Goal: Information Seeking & Learning: Learn about a topic

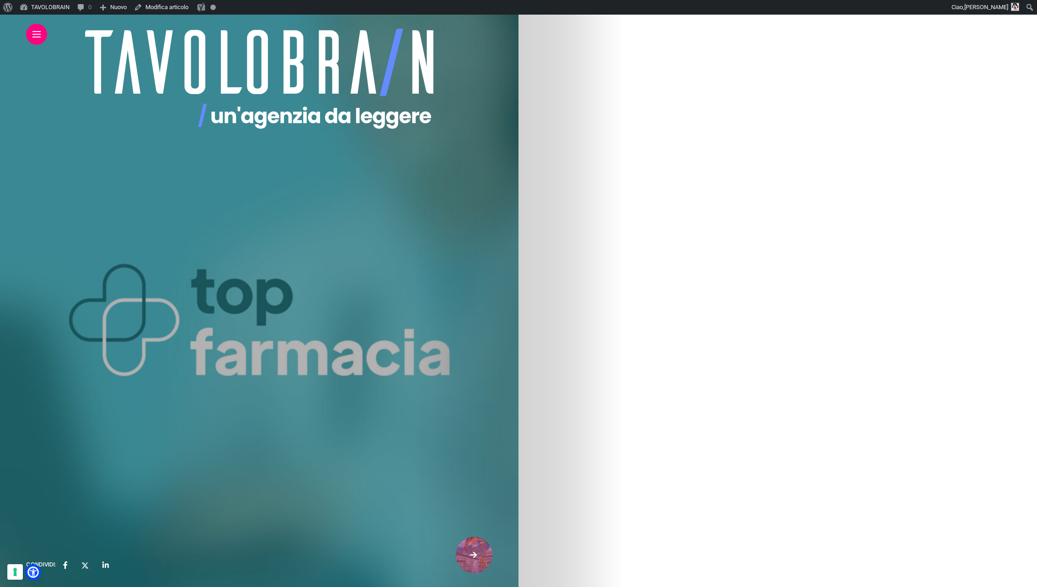
scroll to position [2219, 0]
click at [335, 198] on link "Scopri il nostro lavoro con Top Farmacia" at bounding box center [259, 207] width 150 height 22
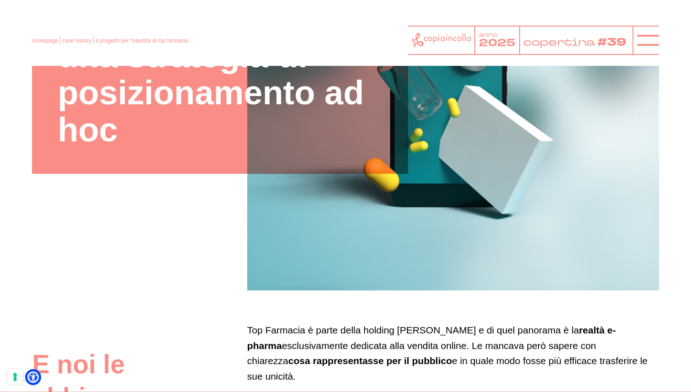
scroll to position [231, 0]
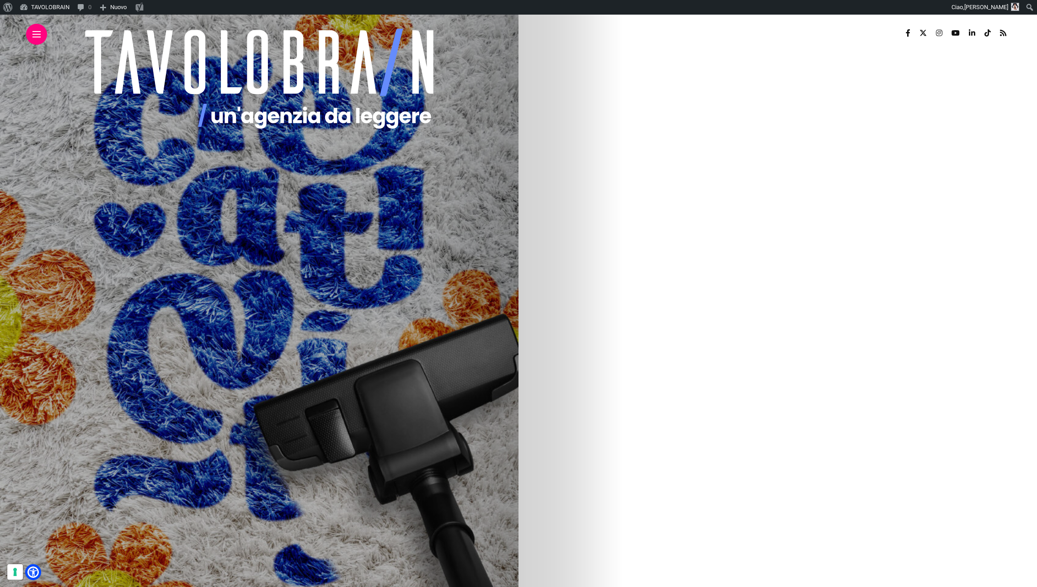
click at [355, 455] on img at bounding box center [135, 495] width 438 height 549
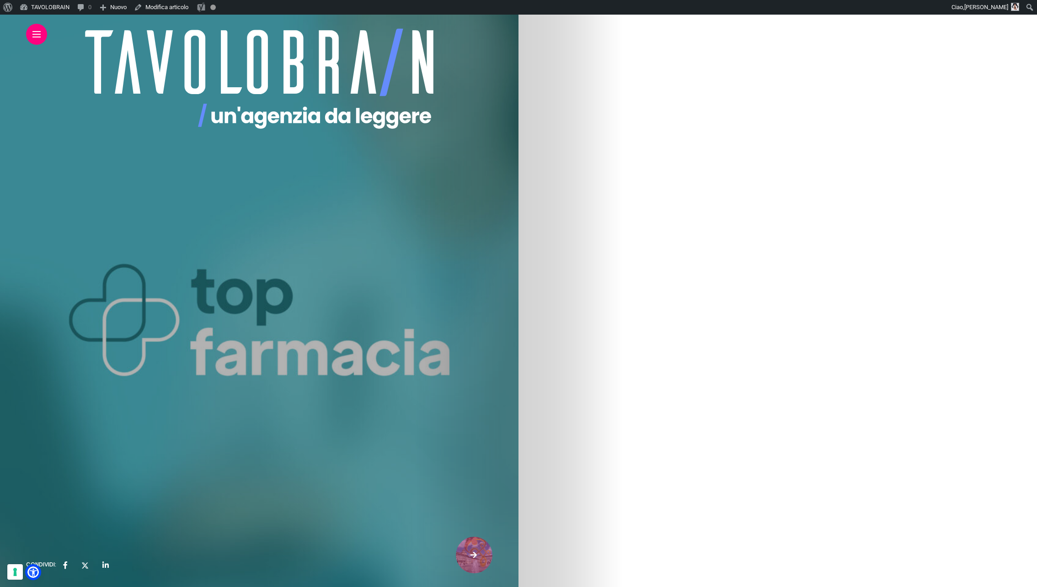
scroll to position [1154, 0]
click at [493, 195] on p "In primis stiamo lavorando approfonditamente per migliorare l’accessibilità al …" at bounding box center [259, 206] width 467 height 55
